Goal: Find contact information: Find contact information

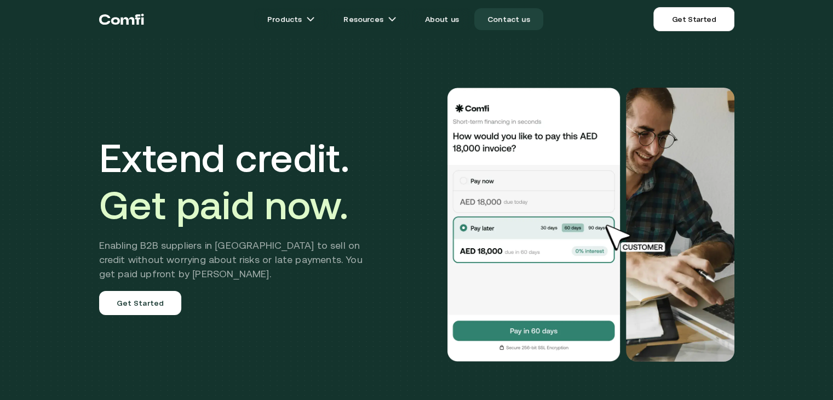
click at [498, 18] on link "Contact us" at bounding box center [508, 19] width 69 height 22
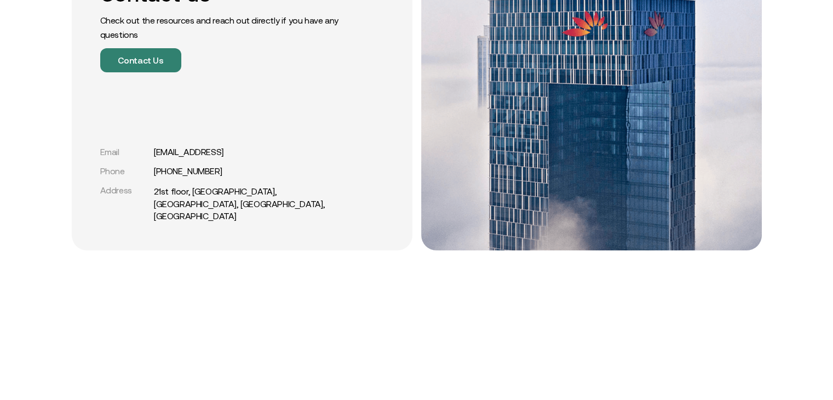
scroll to position [140, 0]
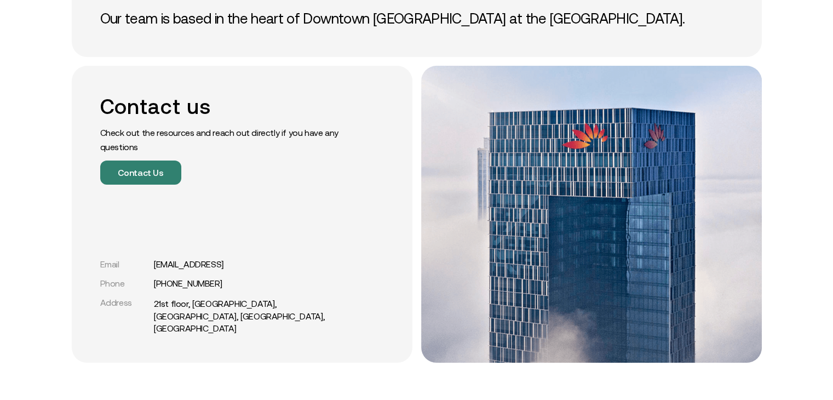
drag, startPoint x: 185, startPoint y: 297, endPoint x: 151, endPoint y: 298, distance: 34.5
click at [151, 298] on div "Email support@comfi.ai Phone +971 54 247 0392 Address 21st floor, Mashreq Bank …" at bounding box center [223, 297] width 246 height 76
click at [289, 206] on div "Contact us Check out the resources and reach out directly if you have any quest…" at bounding box center [242, 214] width 341 height 297
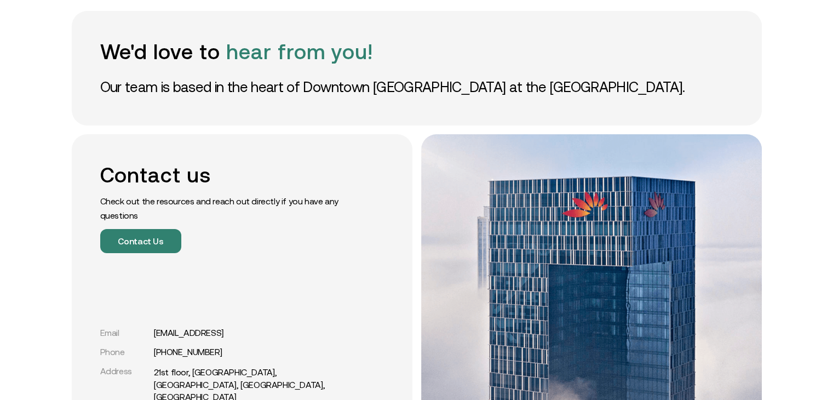
scroll to position [0, 0]
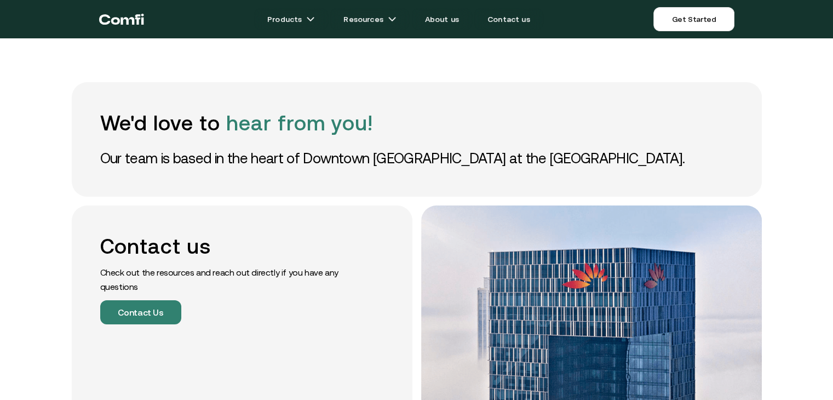
drag, startPoint x: 331, startPoint y: 174, endPoint x: 563, endPoint y: 136, distance: 234.6
click at [352, 168] on div "We'd love to hear from you! Our team is based in the heart of Downtown Dubai at…" at bounding box center [417, 139] width 690 height 114
drag, startPoint x: 563, startPoint y: 136, endPoint x: 549, endPoint y: 125, distance: 18.0
click at [552, 135] on div "We'd love to hear from you! Our team is based in the heart of Downtown Dubai at…" at bounding box center [417, 139] width 690 height 114
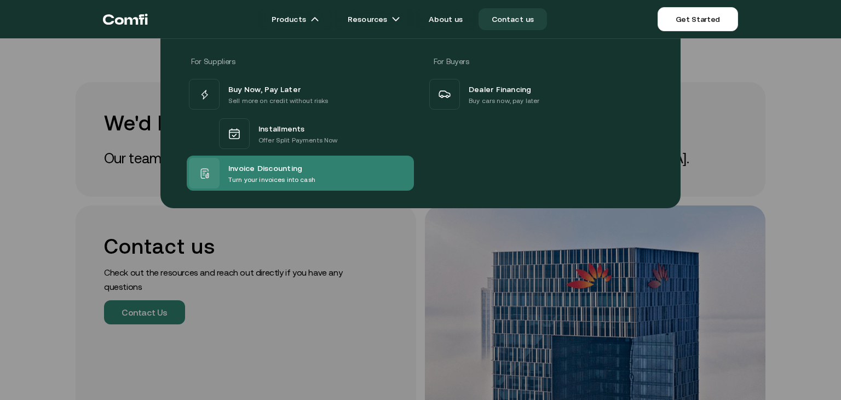
click at [267, 180] on p "Turn your invoices into cash" at bounding box center [271, 179] width 87 height 11
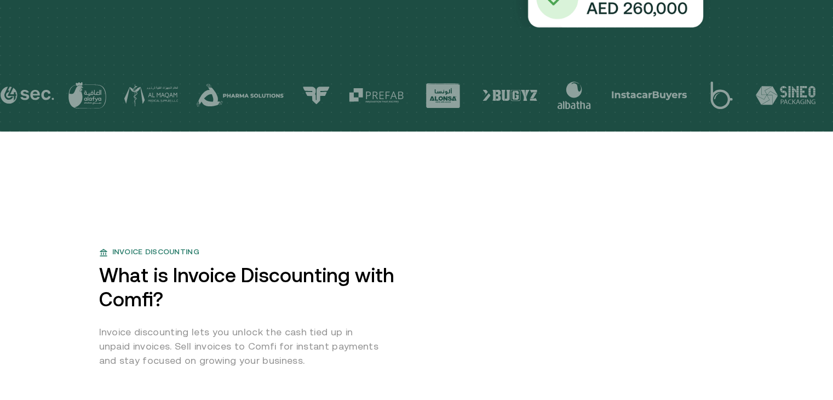
scroll to position [493, 0]
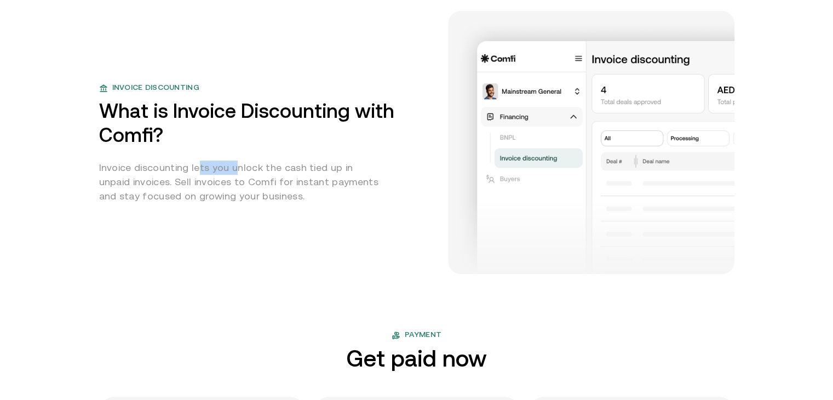
drag, startPoint x: 239, startPoint y: 166, endPoint x: 200, endPoint y: 168, distance: 38.4
click at [200, 168] on p "Invoice discounting lets you unlock the cash tied up in unpaid invoices. Sell i…" at bounding box center [241, 181] width 285 height 43
click at [279, 172] on p "Invoice discounting lets you unlock the cash tied up in unpaid invoices. Sell i…" at bounding box center [241, 181] width 285 height 43
drag, startPoint x: 261, startPoint y: 169, endPoint x: 234, endPoint y: 180, distance: 28.3
click at [249, 169] on p "Invoice discounting lets you unlock the cash tied up in unpaid invoices. Sell i…" at bounding box center [241, 181] width 285 height 43
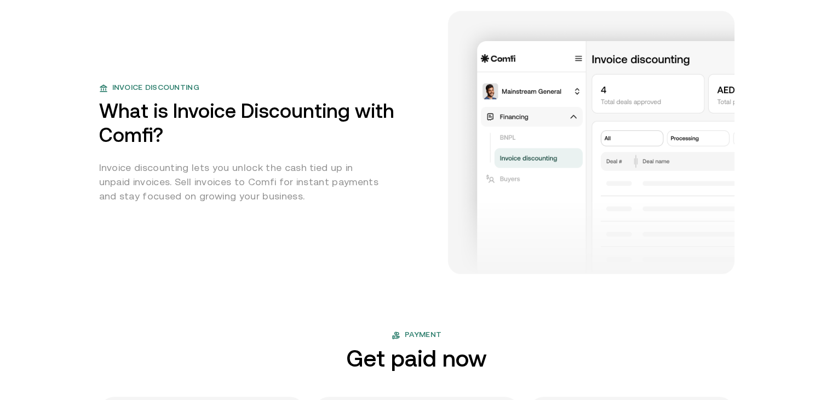
drag, startPoint x: 222, startPoint y: 191, endPoint x: 283, endPoint y: 194, distance: 60.9
click at [222, 191] on p "Invoice discounting lets you unlock the cash tied up in unpaid invoices. Sell i…" at bounding box center [241, 181] width 285 height 43
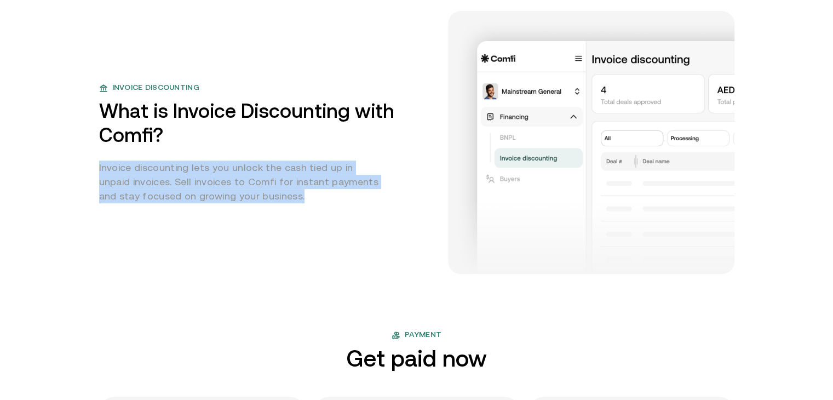
drag, startPoint x: 239, startPoint y: 185, endPoint x: 83, endPoint y: 171, distance: 156.6
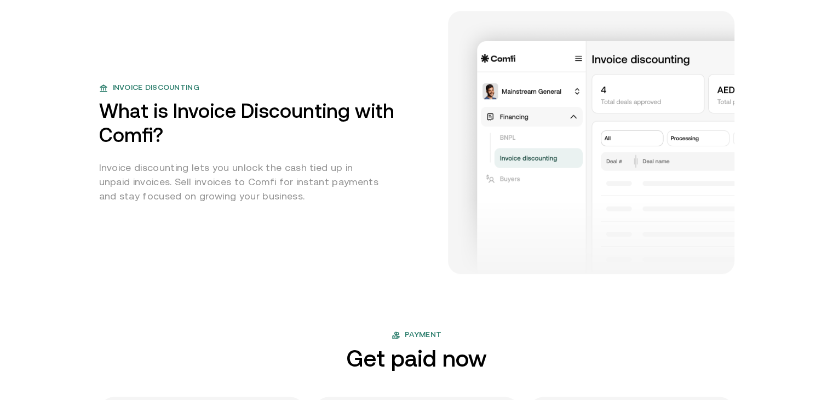
drag, startPoint x: 106, startPoint y: 185, endPoint x: 140, endPoint y: 179, distance: 35.0
click at [112, 185] on p "Invoice discounting lets you unlock the cash tied up in unpaid invoices. Sell i…" at bounding box center [241, 181] width 285 height 43
drag, startPoint x: 151, startPoint y: 180, endPoint x: 261, endPoint y: 186, distance: 109.6
click at [256, 185] on p "Invoice discounting lets you unlock the cash tied up in unpaid invoices. Sell i…" at bounding box center [241, 181] width 285 height 43
click at [285, 192] on p "Invoice discounting lets you unlock the cash tied up in unpaid invoices. Sell i…" at bounding box center [241, 181] width 285 height 43
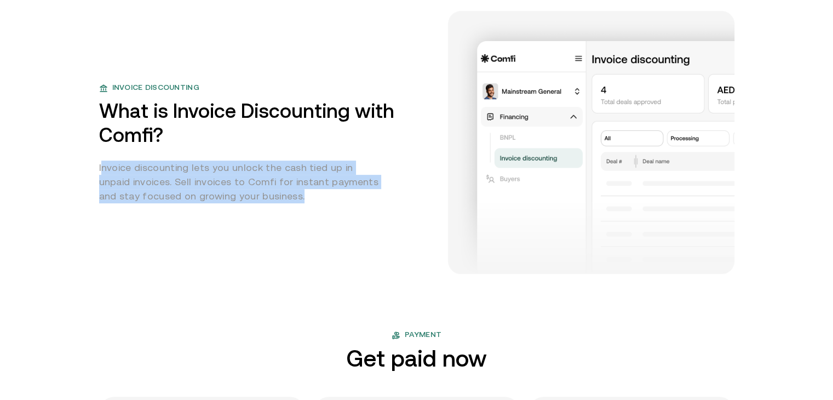
drag, startPoint x: 267, startPoint y: 200, endPoint x: 70, endPoint y: 178, distance: 198.4
click at [102, 170] on div "Invoice discounting What is Invoice Discounting with Comfi? Invoice discounting…" at bounding box center [416, 120] width 657 height 307
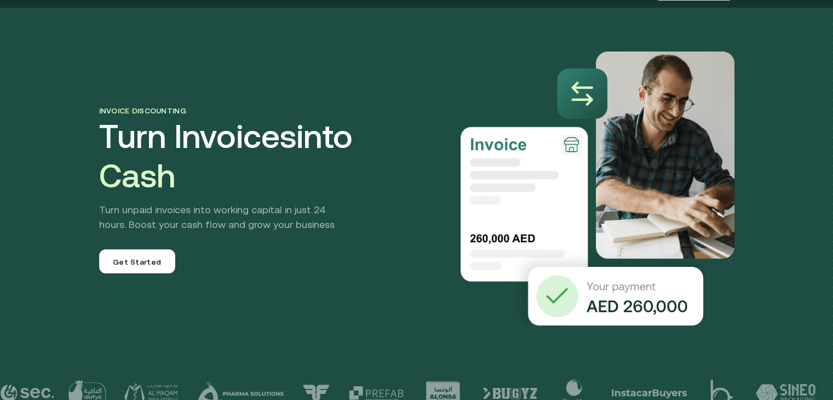
scroll to position [0, 0]
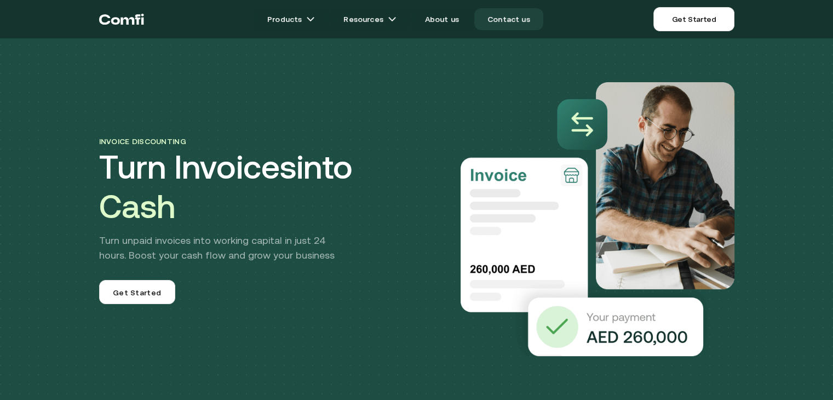
click at [514, 20] on link "Contact us" at bounding box center [508, 19] width 69 height 22
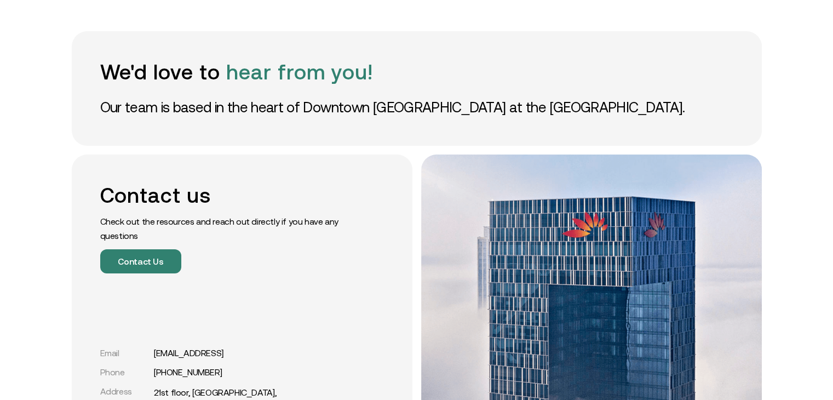
scroll to position [109, 0]
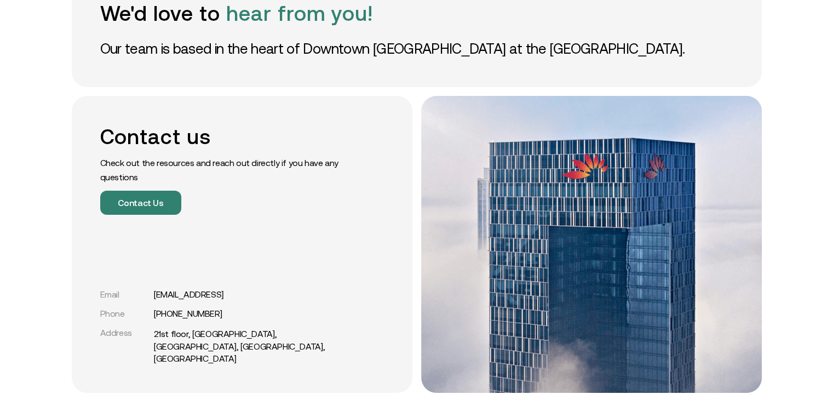
drag, startPoint x: 231, startPoint y: 301, endPoint x: 212, endPoint y: 294, distance: 20.3
click at [153, 309] on div "Contact us Check out the resources and reach out directly if you have any quest…" at bounding box center [242, 244] width 341 height 297
copy div "[EMAIL_ADDRESS]"
